Goal: Task Accomplishment & Management: Use online tool/utility

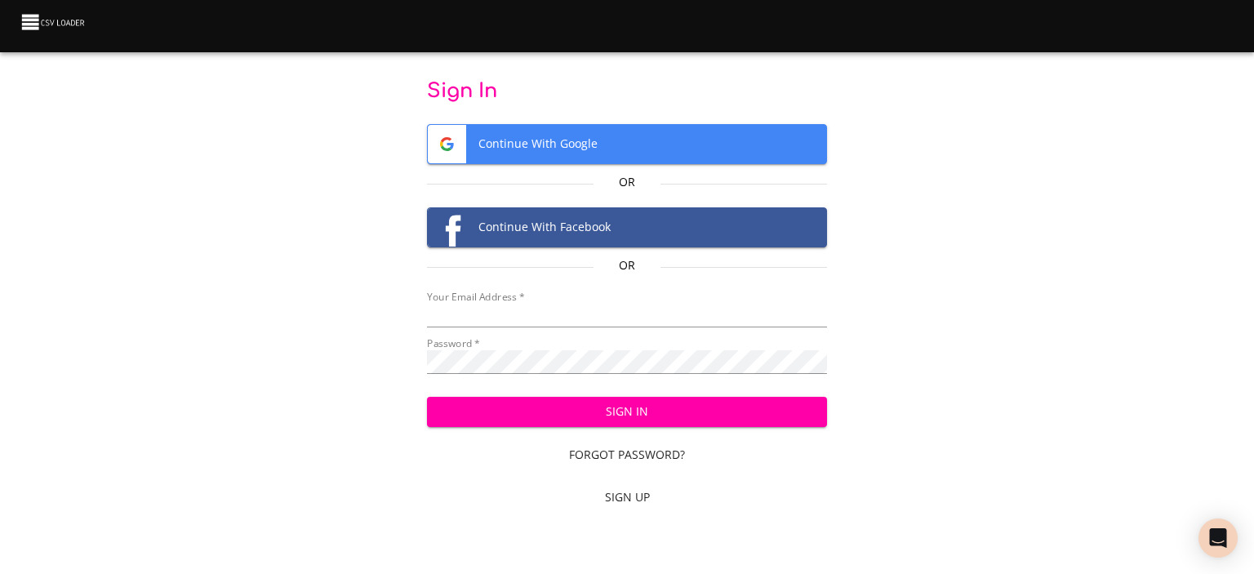
type input "[EMAIL_ADDRESS][DOMAIN_NAME]"
click at [660, 407] on span "Sign In" at bounding box center [627, 412] width 375 height 20
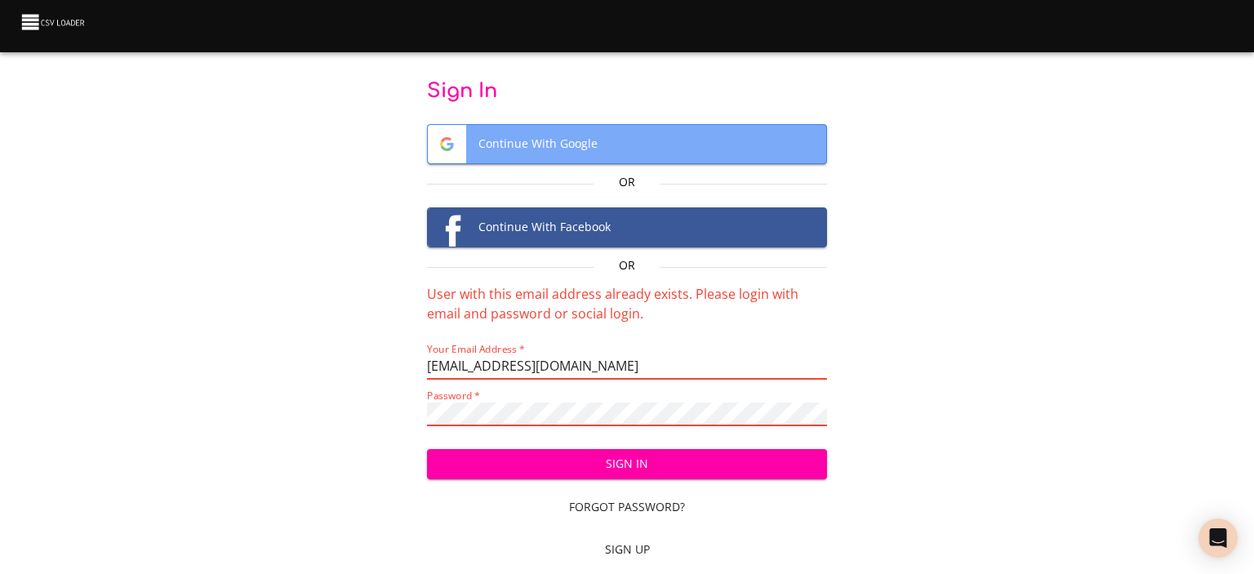
drag, startPoint x: 754, startPoint y: 134, endPoint x: 745, endPoint y: 162, distance: 29.9
click at [745, 162] on span "Continue With Google" at bounding box center [627, 144] width 399 height 38
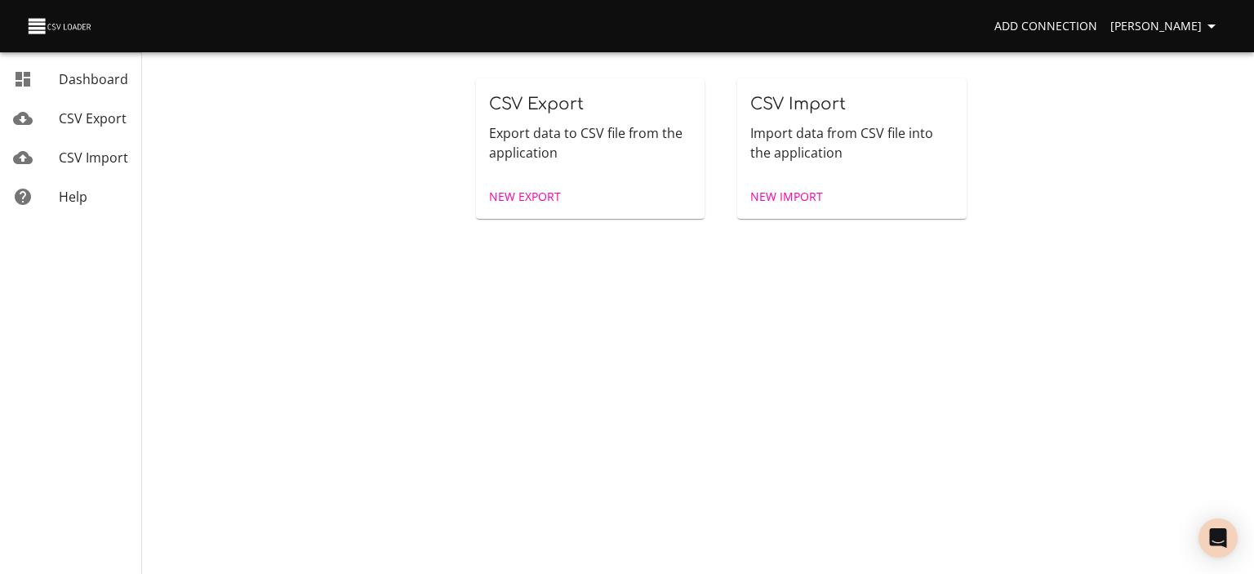
click at [791, 195] on span "New Import" at bounding box center [786, 197] width 73 height 20
